Goal: Check status: Check status

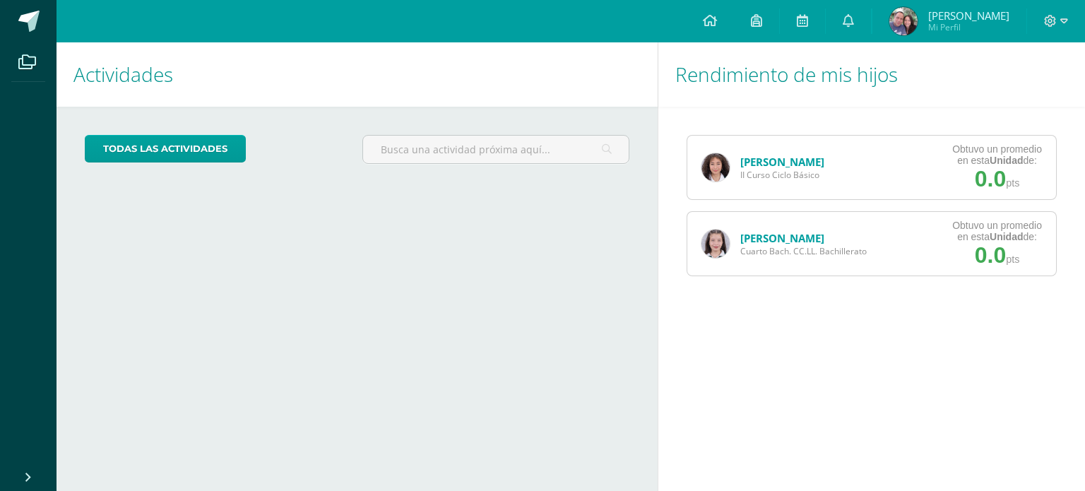
click at [770, 231] on link "[PERSON_NAME]" at bounding box center [783, 238] width 84 height 14
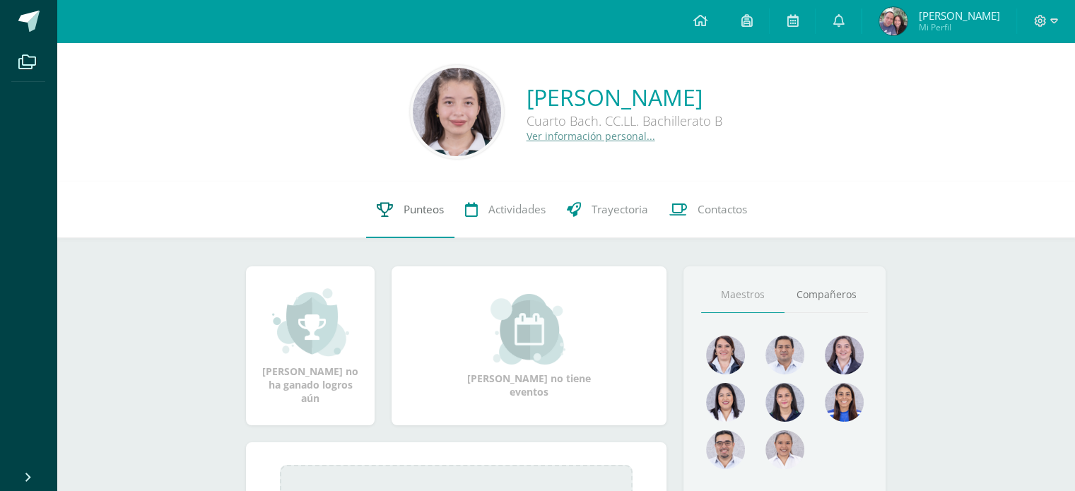
click at [441, 204] on span "Punteos" at bounding box center [423, 209] width 40 height 15
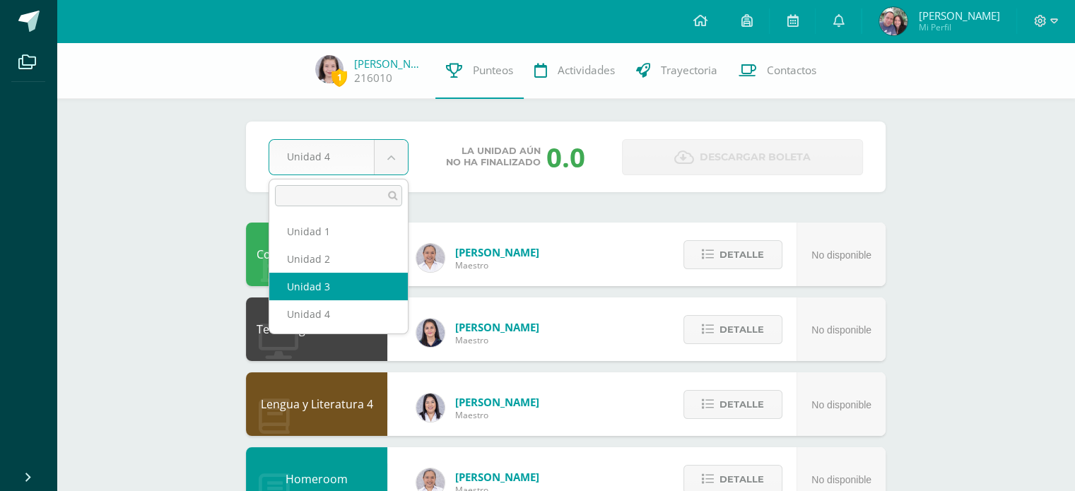
select select "Unidad 3"
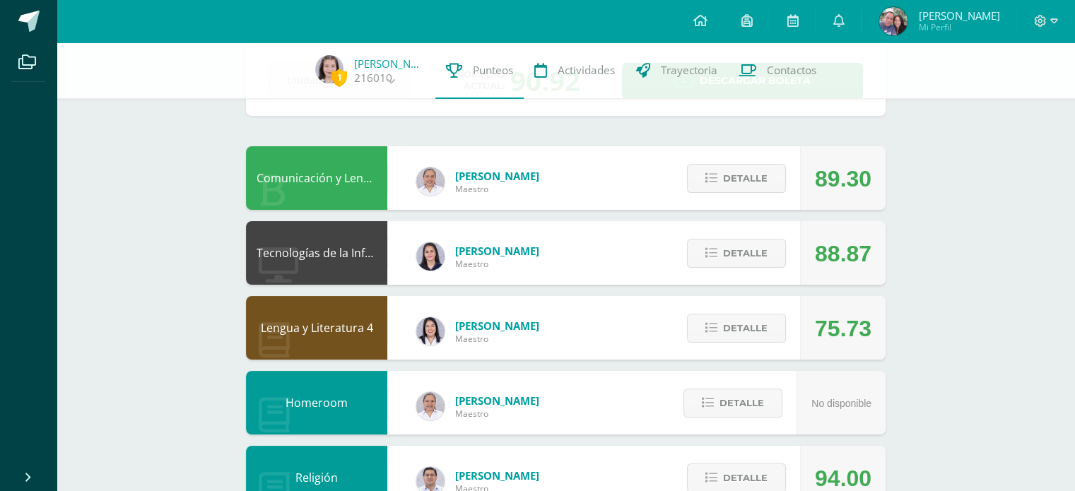
scroll to position [172, 0]
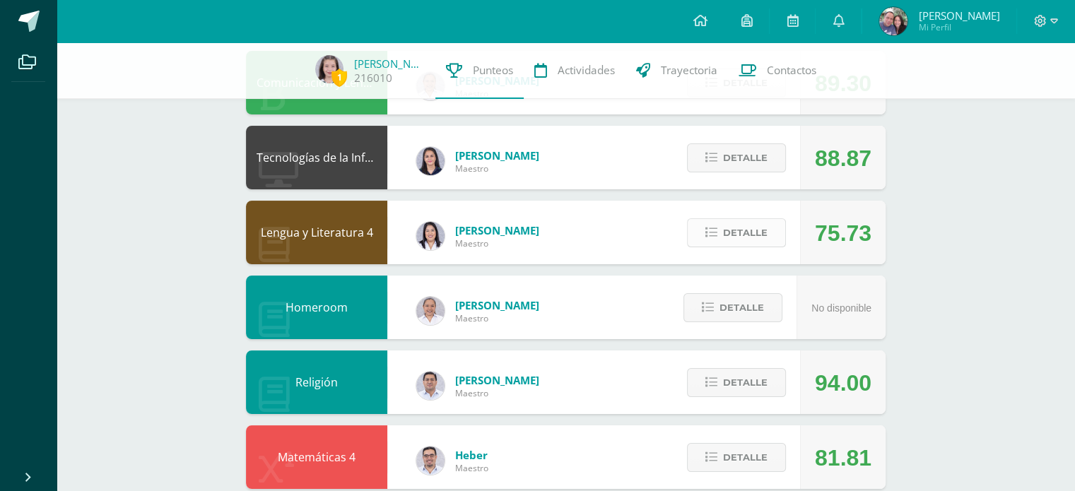
click at [714, 227] on icon at bounding box center [711, 233] width 12 height 12
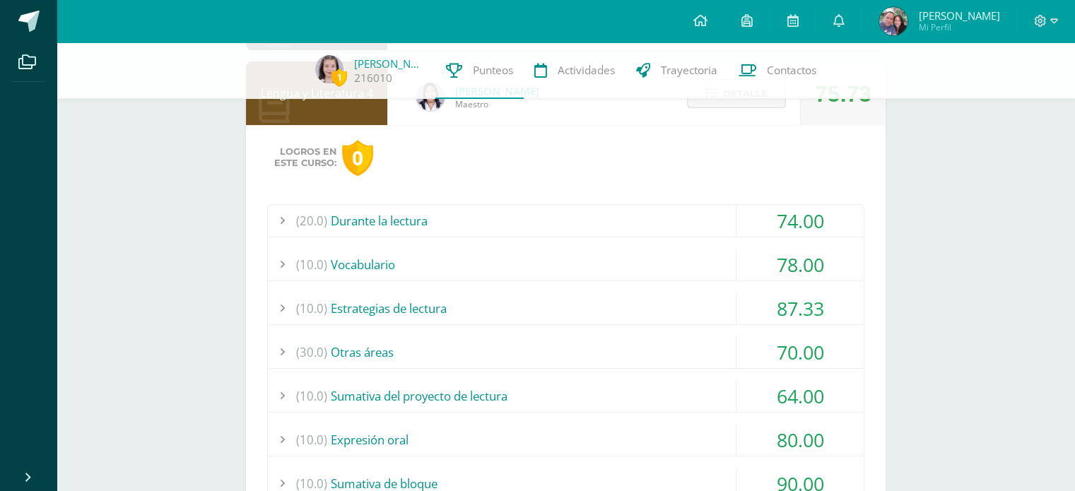
scroll to position [317, 0]
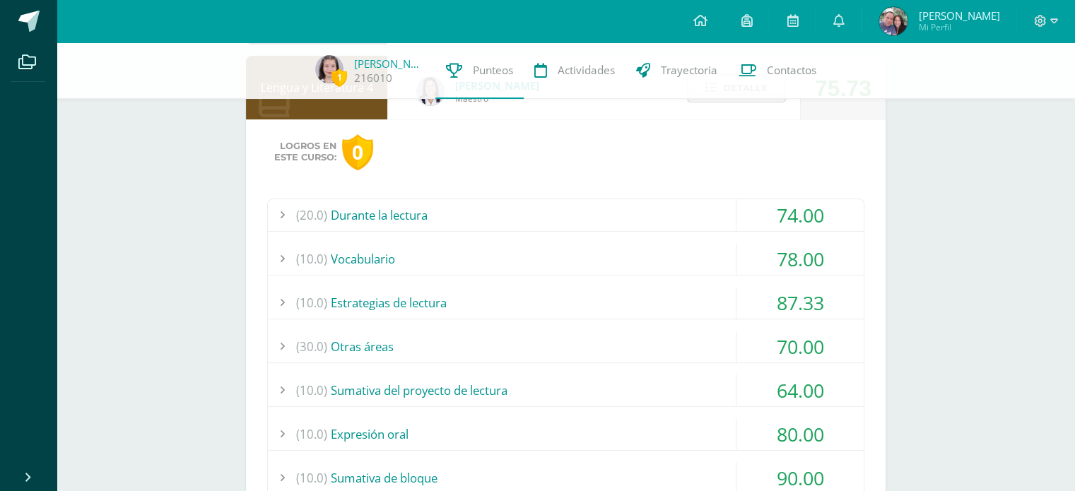
click at [656, 201] on div "(20.0) Durante la lectura" at bounding box center [566, 215] width 596 height 32
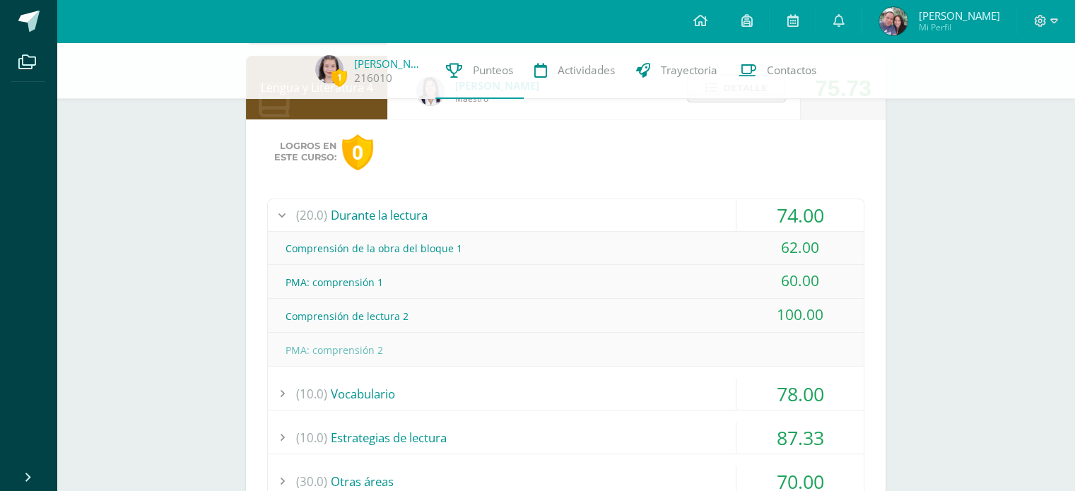
click at [656, 201] on div "(20.0) Durante la lectura" at bounding box center [566, 215] width 596 height 32
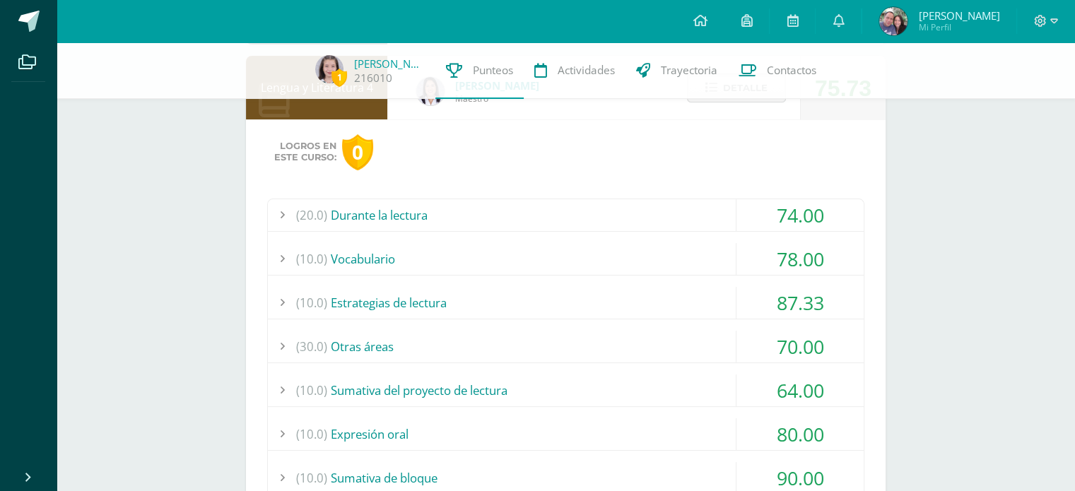
click at [656, 201] on div "(20.0) Durante la lectura" at bounding box center [566, 215] width 596 height 32
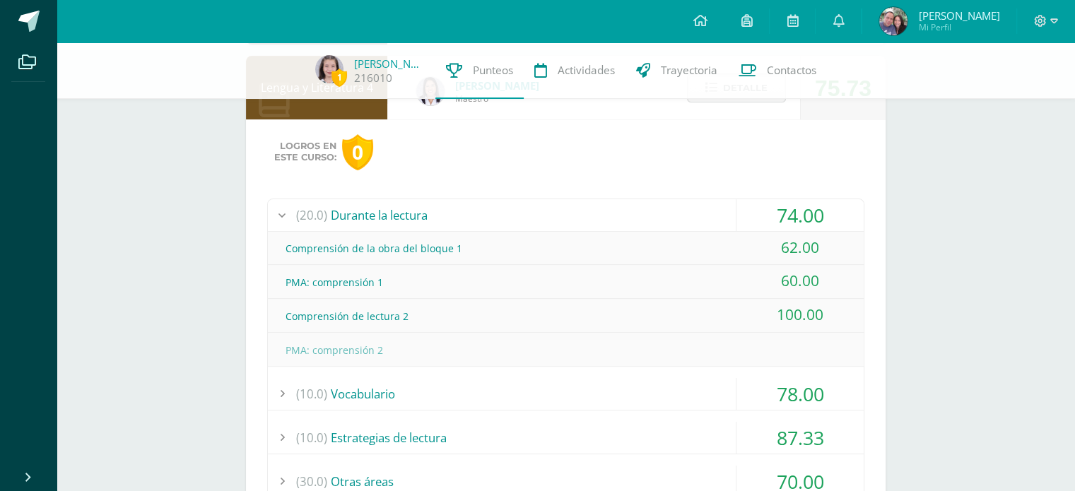
click at [700, 216] on div "(20.0) Durante la lectura" at bounding box center [566, 215] width 596 height 32
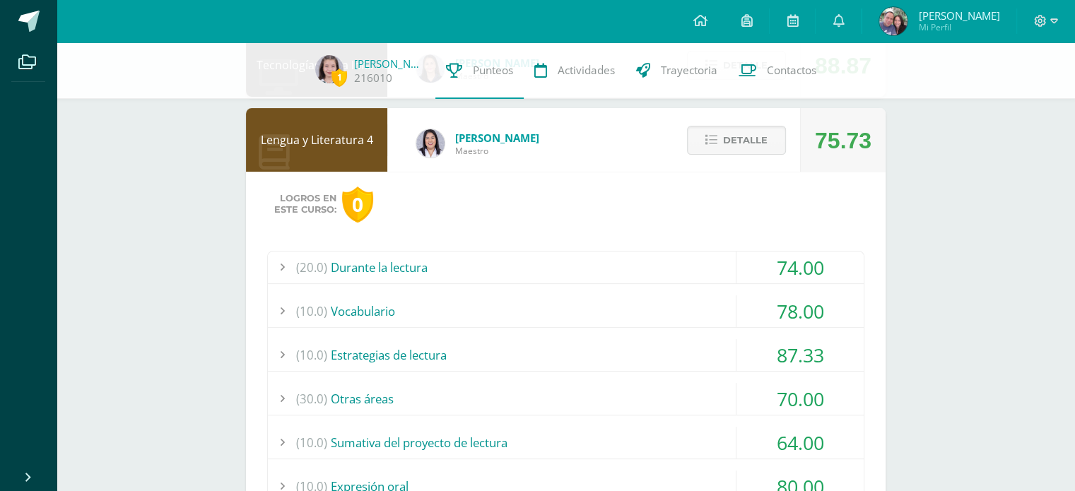
scroll to position [263, 0]
click at [672, 206] on div "Logros en este curso: 0" at bounding box center [565, 206] width 597 height 36
click at [686, 259] on div "(20.0) Durante la lectura" at bounding box center [566, 269] width 596 height 32
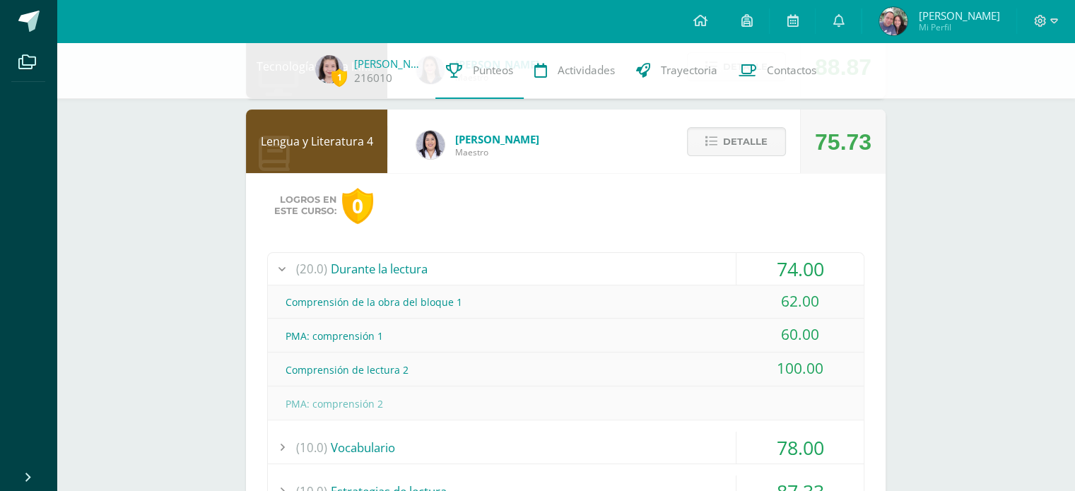
click at [662, 261] on div "(20.0) Durante la lectura" at bounding box center [566, 269] width 596 height 32
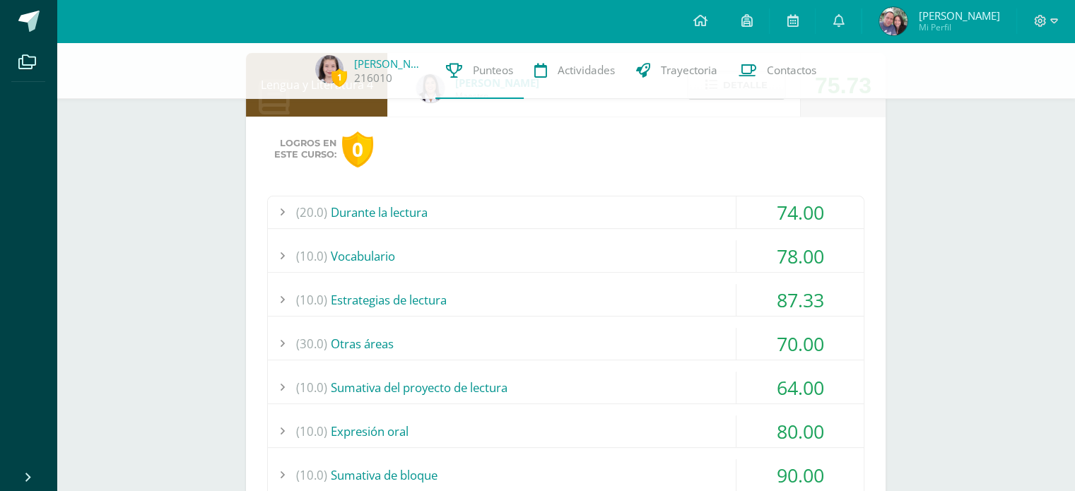
scroll to position [321, 0]
click at [485, 255] on div "(10.0) Vocabulario" at bounding box center [566, 255] width 596 height 32
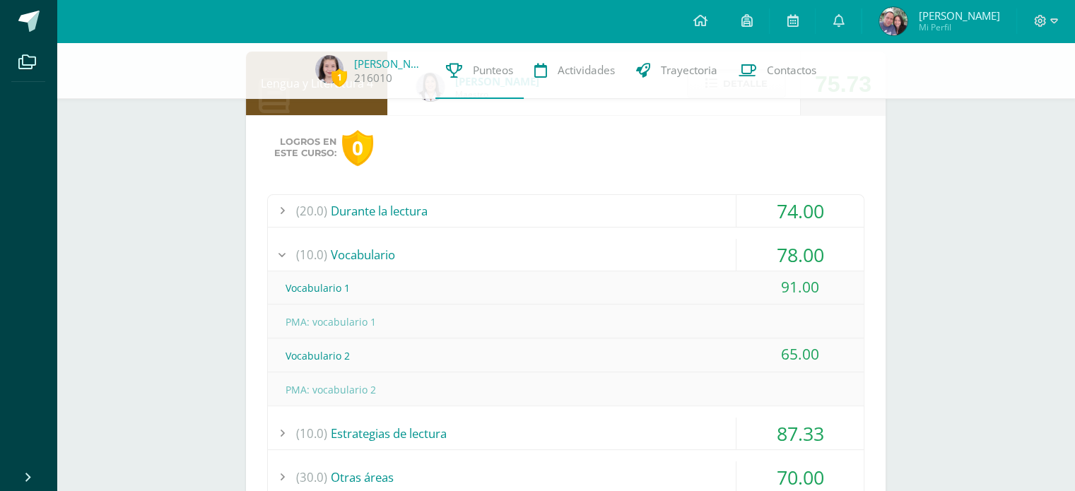
click at [485, 255] on div "(10.0) Vocabulario" at bounding box center [566, 255] width 596 height 32
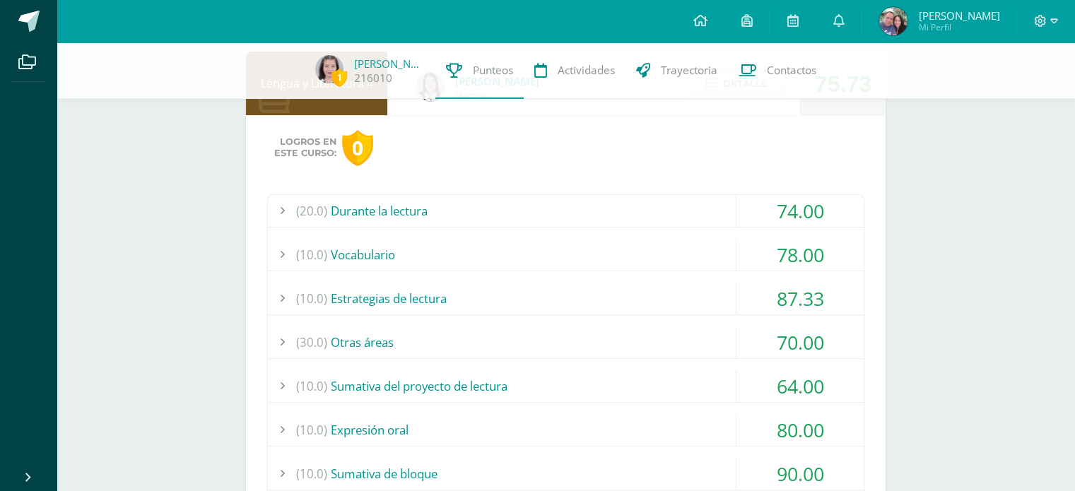
click at [485, 255] on div "(10.0) Vocabulario" at bounding box center [566, 255] width 596 height 32
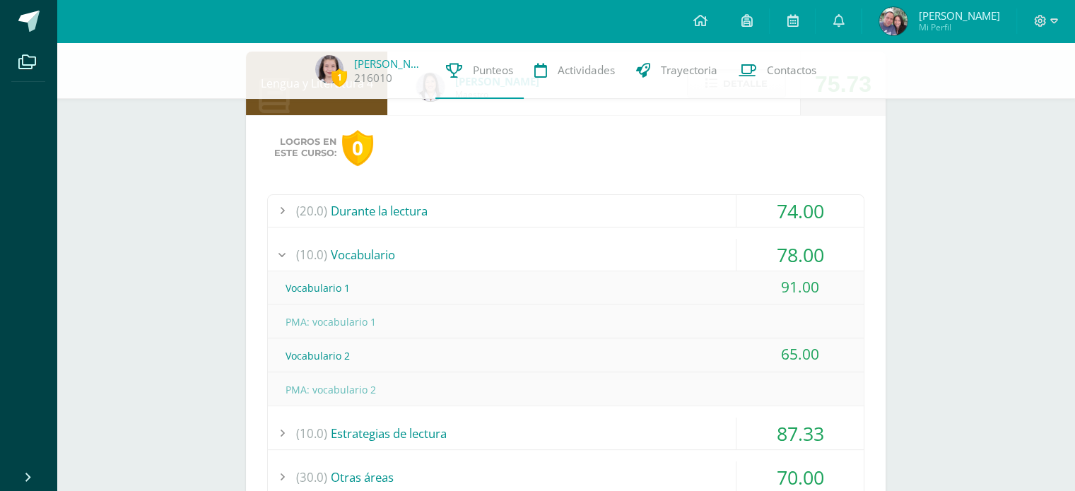
click at [485, 255] on div "(10.0) Vocabulario" at bounding box center [566, 255] width 596 height 32
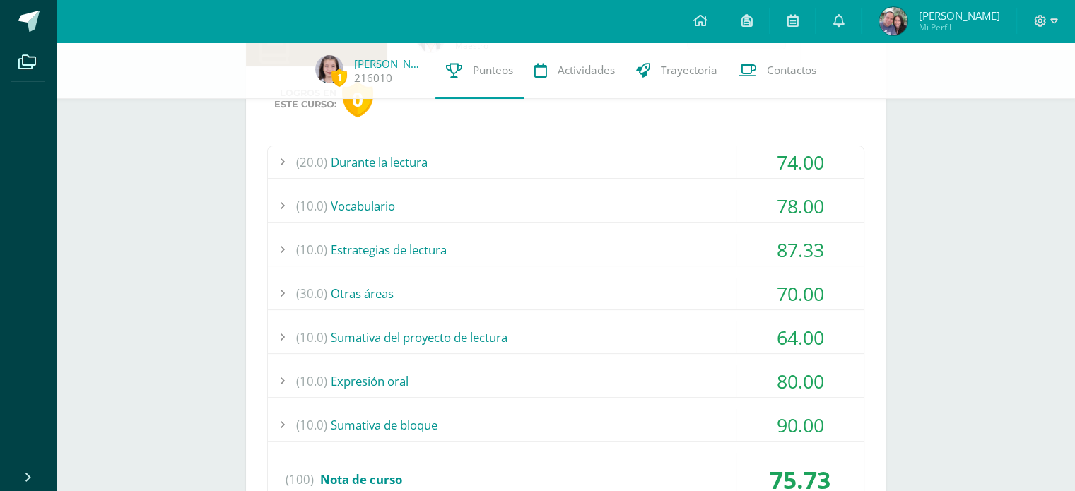
scroll to position [372, 0]
click at [490, 286] on div "(30.0) Otras áreas" at bounding box center [566, 292] width 596 height 32
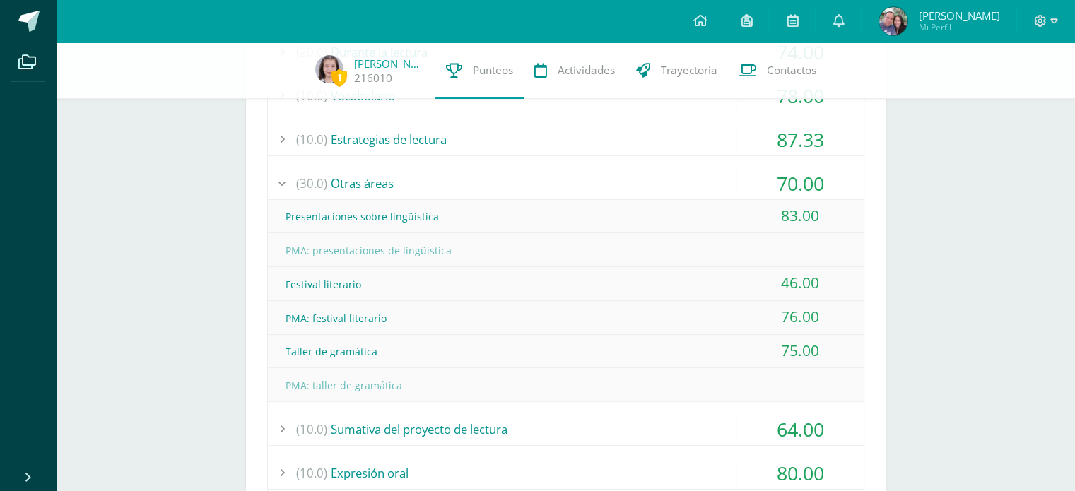
scroll to position [481, 0]
click at [537, 177] on div "(30.0) Otras áreas" at bounding box center [566, 183] width 596 height 32
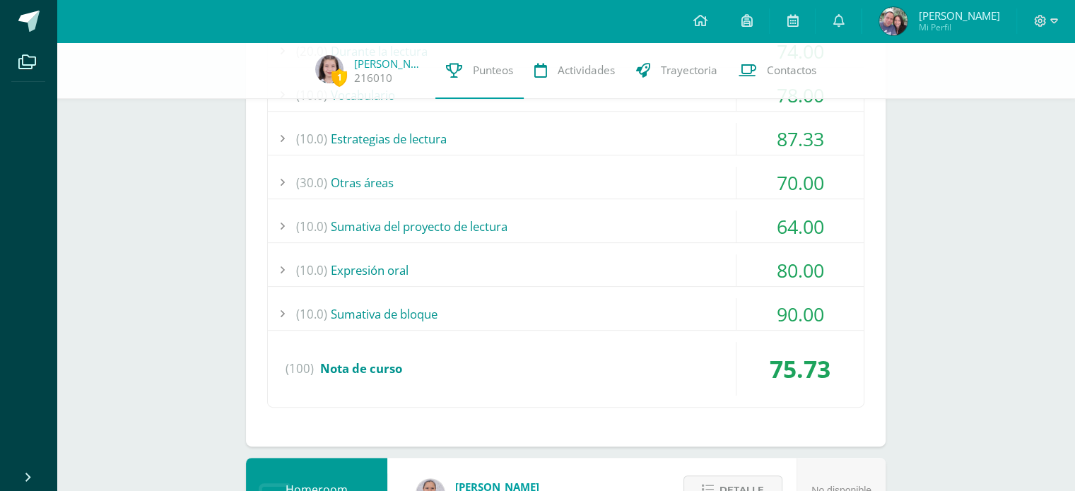
click at [536, 217] on div "(10.0) Sumativa del proyecto de lectura" at bounding box center [566, 227] width 596 height 32
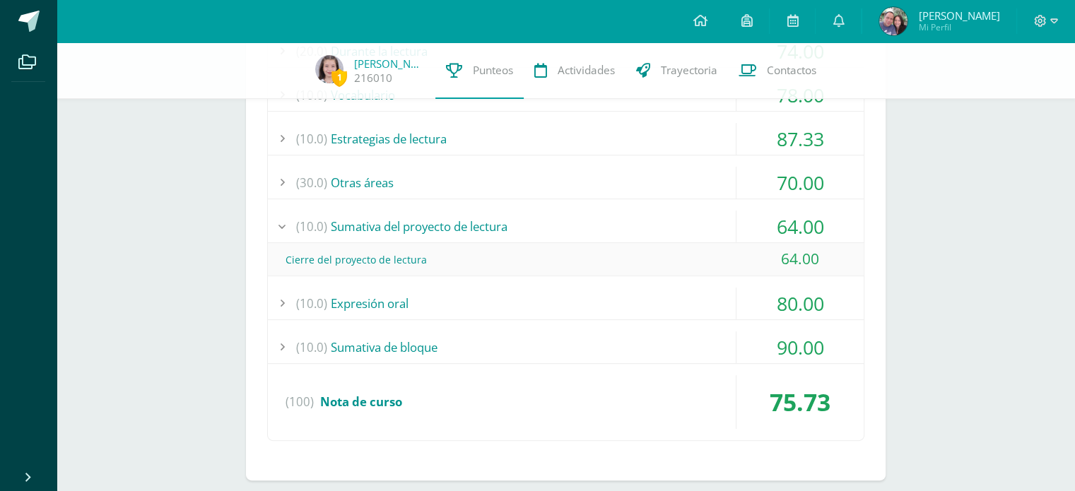
click at [536, 217] on div "(10.0) Sumativa del proyecto de lectura" at bounding box center [566, 227] width 596 height 32
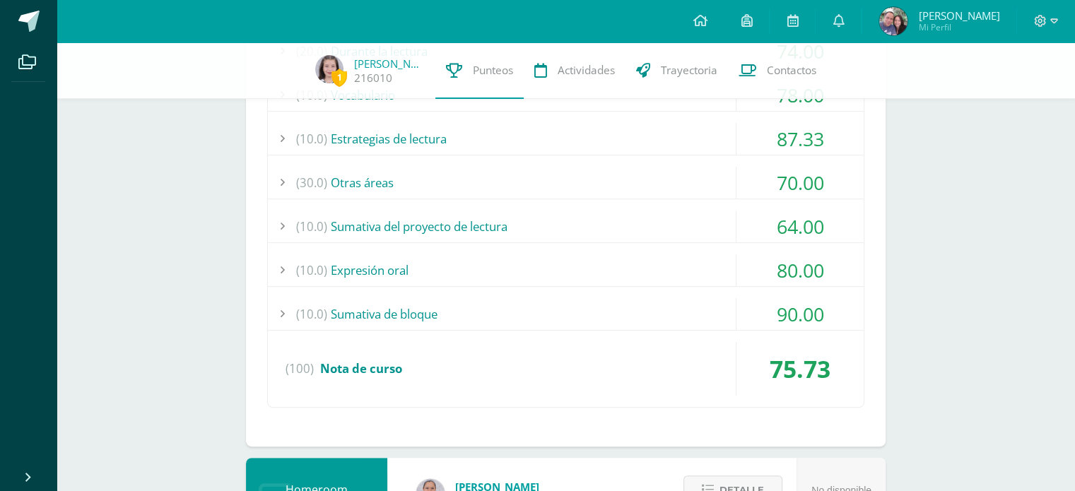
click at [522, 268] on div "(10.0) Expresión oral" at bounding box center [566, 270] width 596 height 32
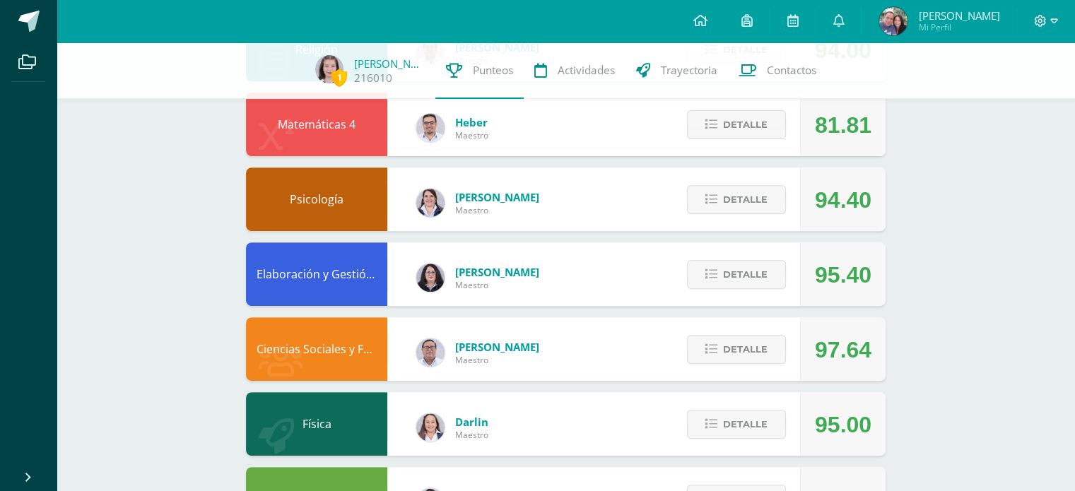
scroll to position [505, 0]
